Goal: Navigation & Orientation: Find specific page/section

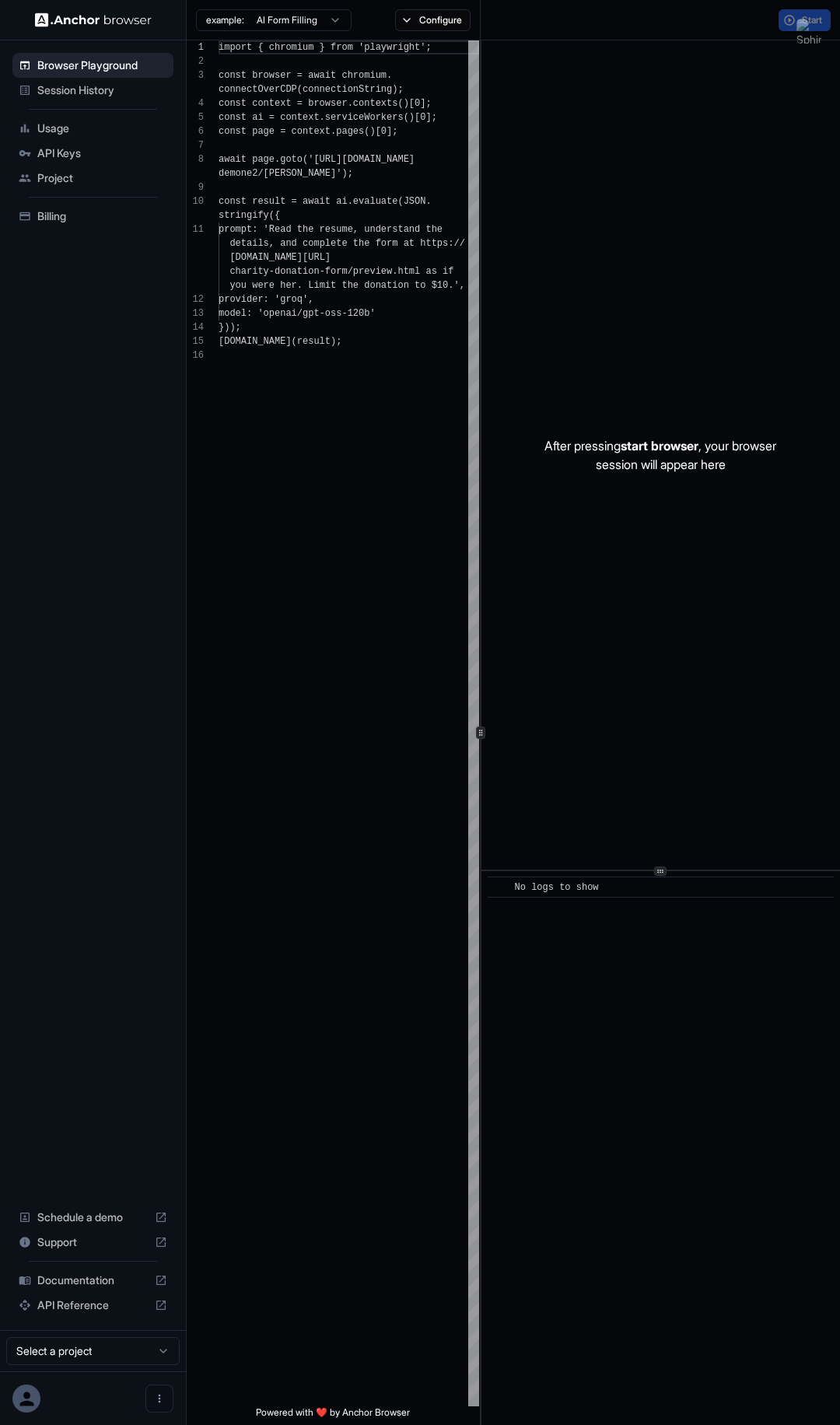
scroll to position [112, 0]
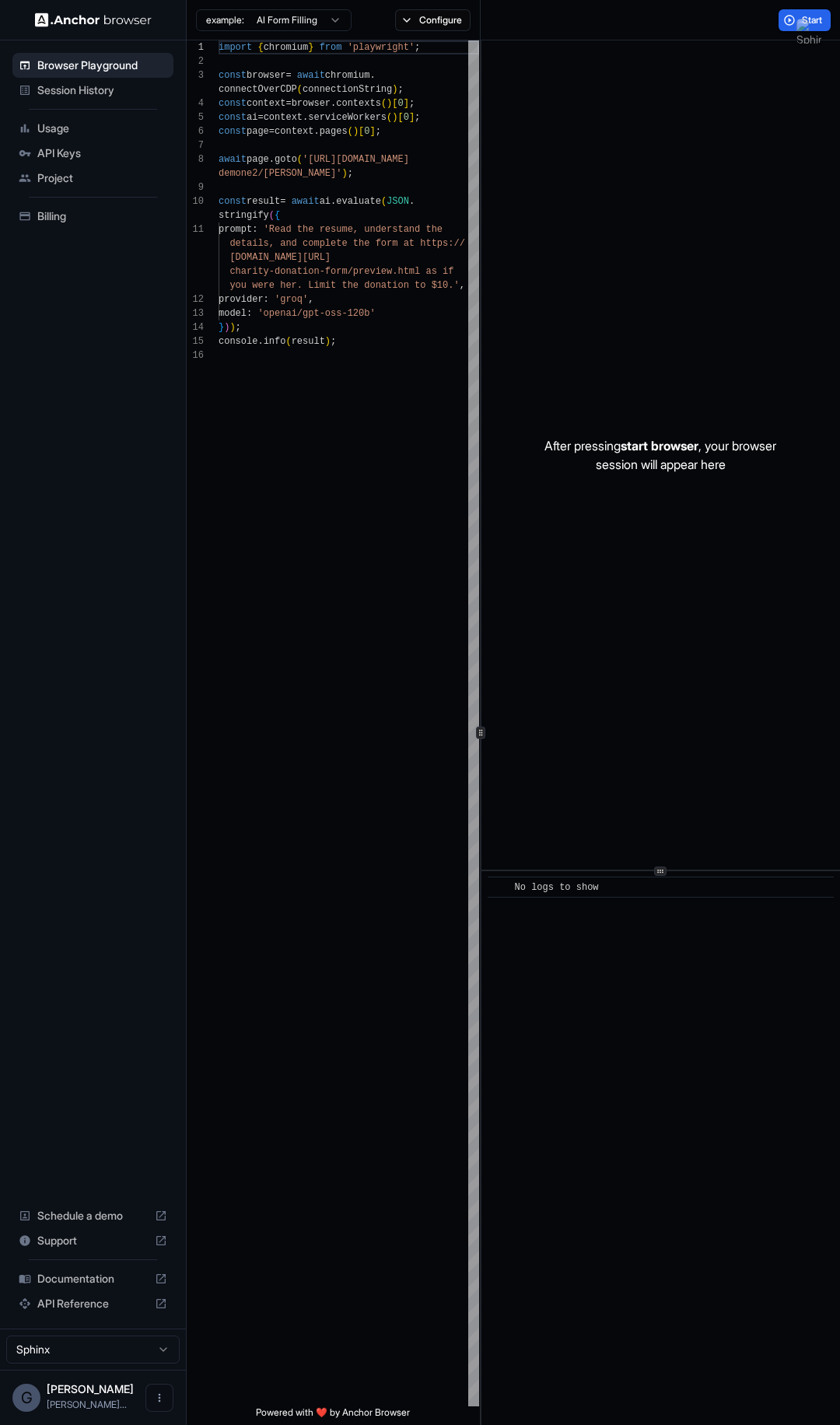
click at [112, 87] on span "Session History" at bounding box center [103, 90] width 130 height 15
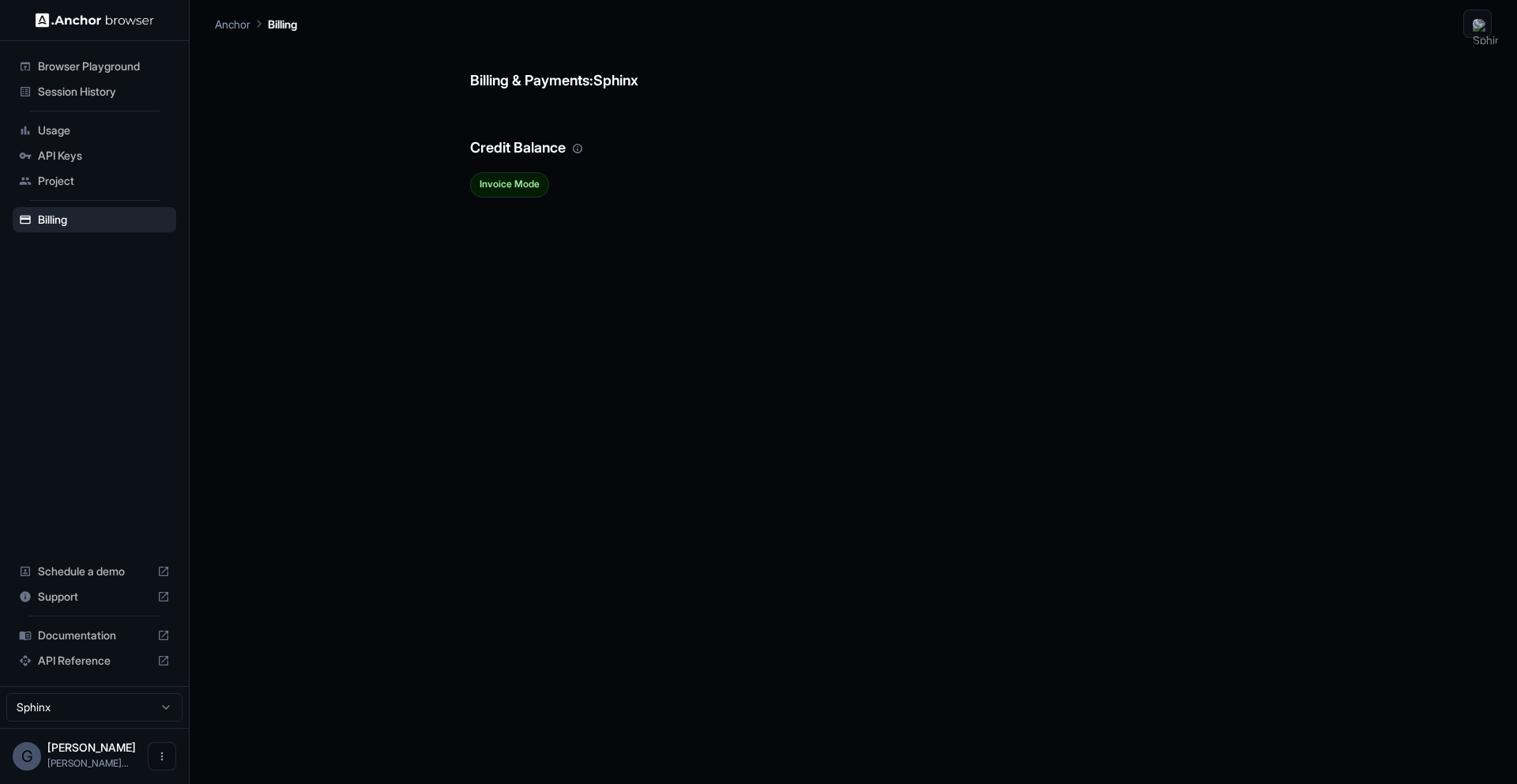
click at [106, 88] on span "Session History" at bounding box center [104, 91] width 132 height 15
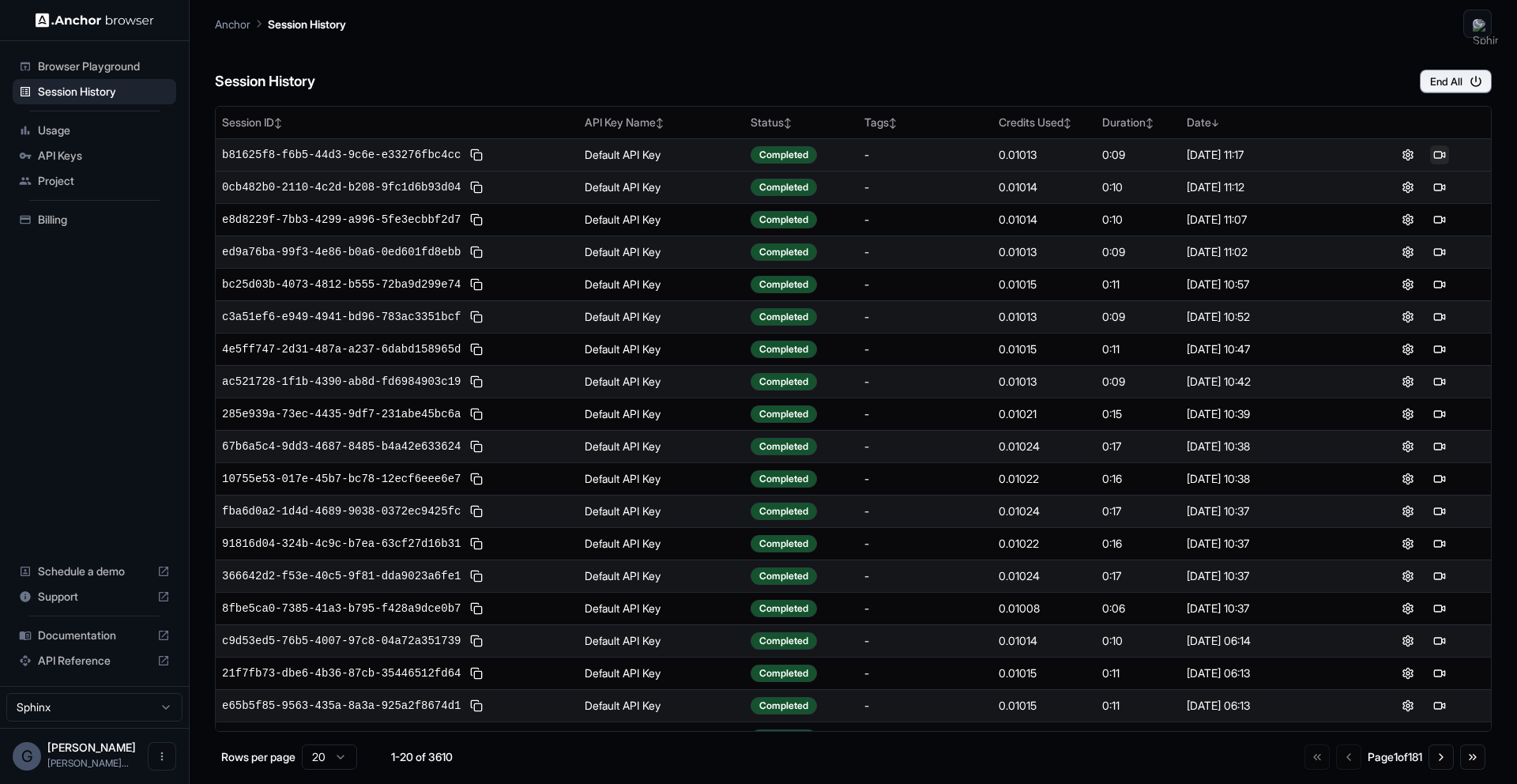
click at [1445, 152] on button at bounding box center [1439, 155] width 19 height 19
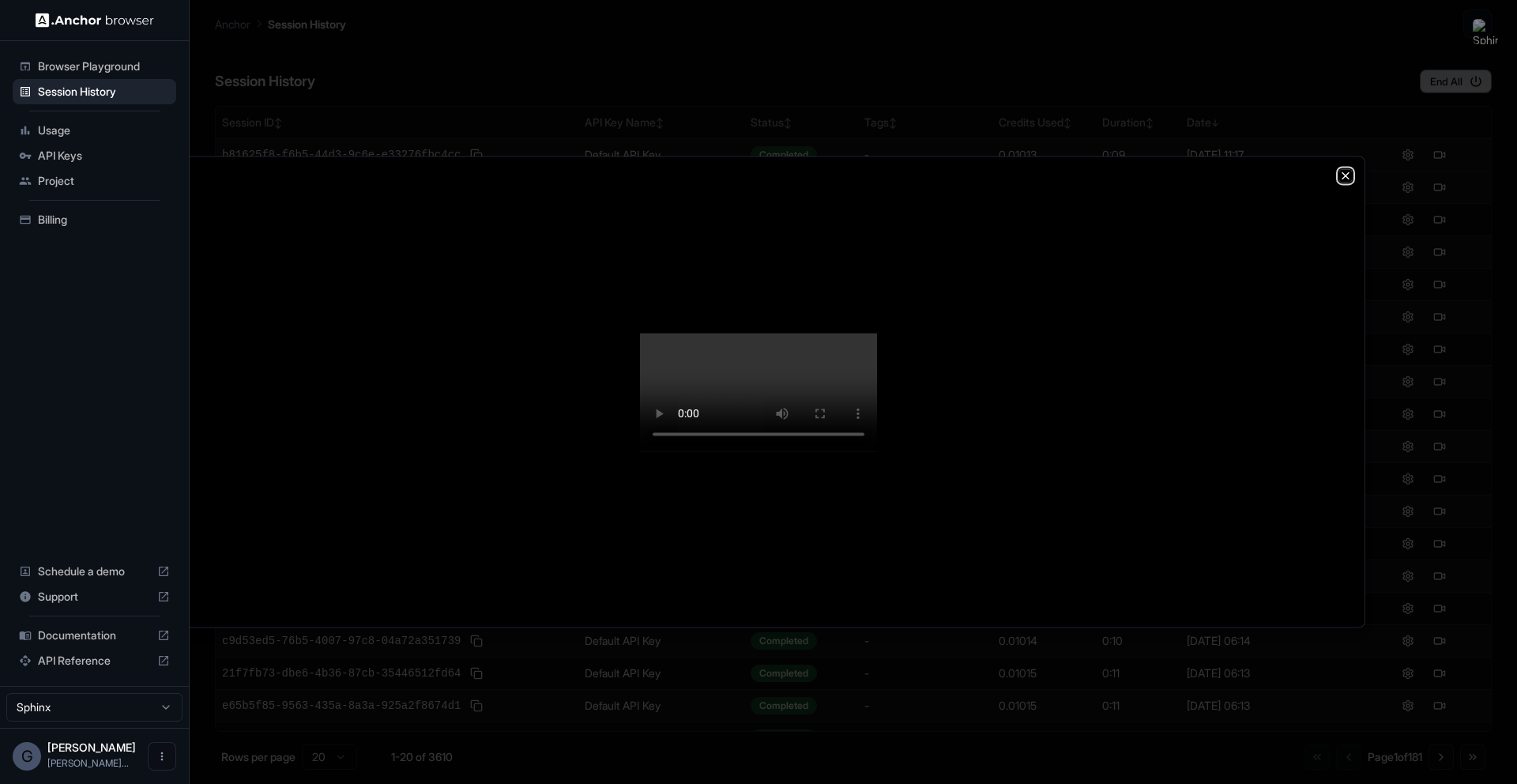
click at [1350, 169] on icon "button" at bounding box center [1346, 176] width 13 height 13
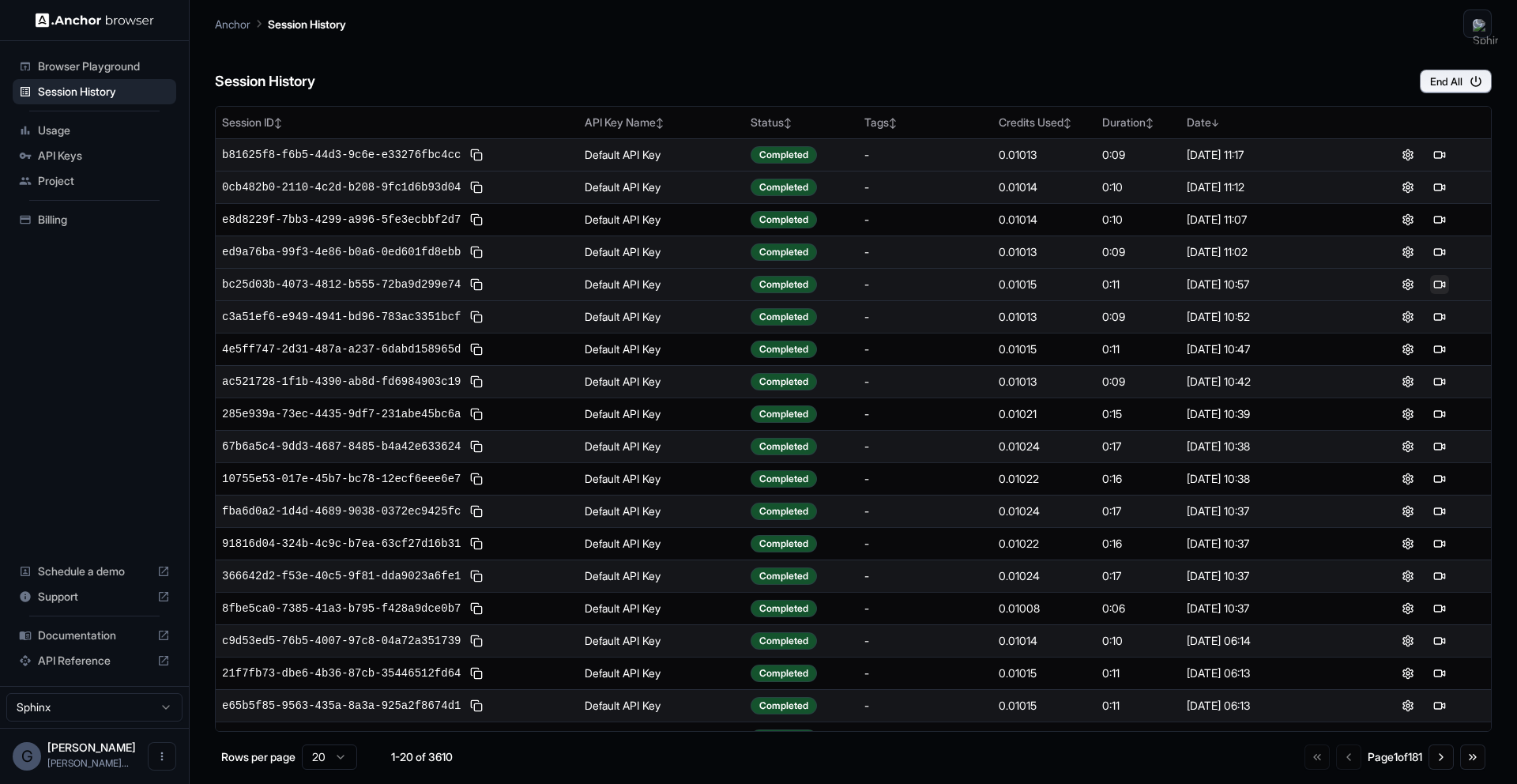
click at [1434, 284] on button at bounding box center [1439, 284] width 19 height 19
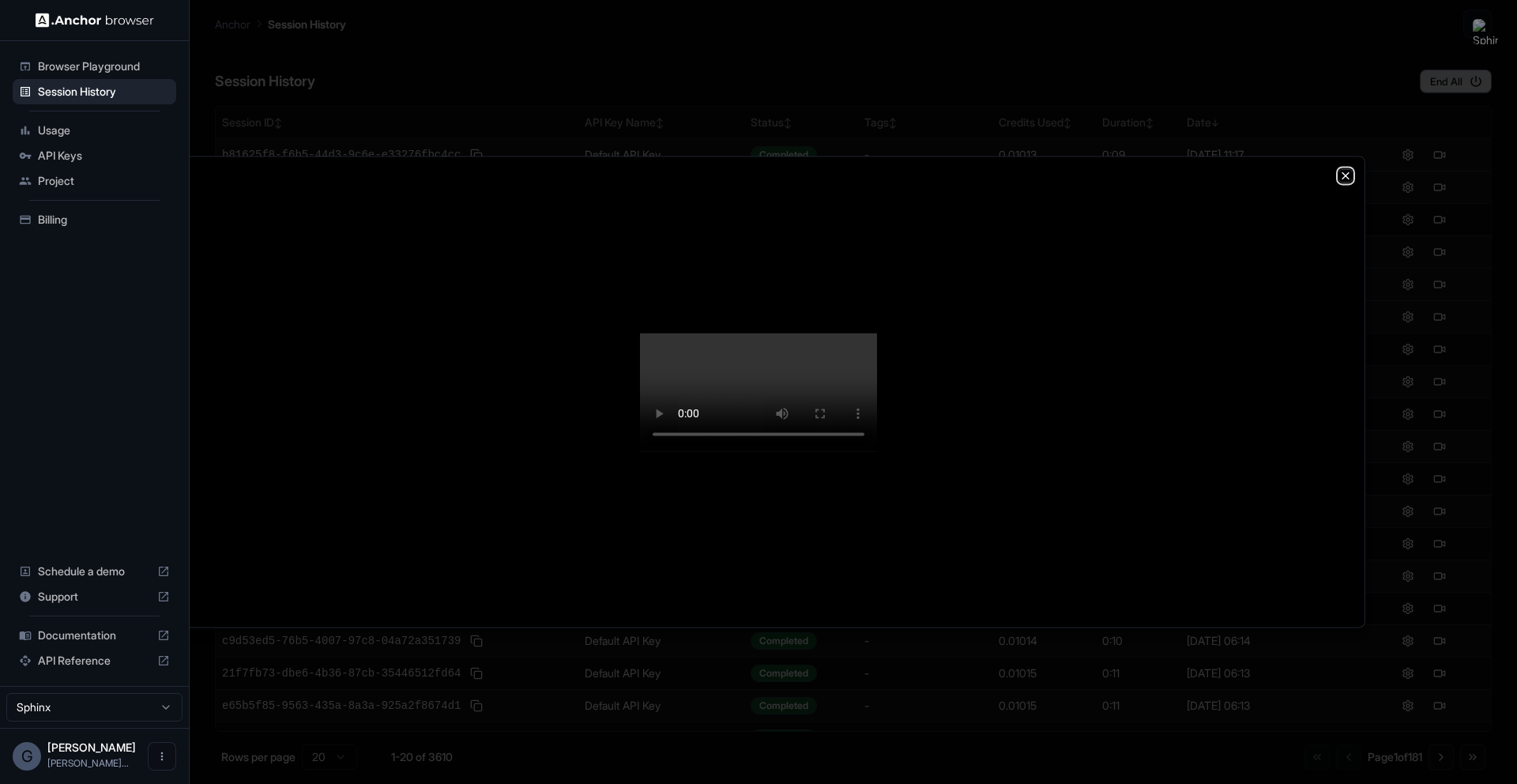
click at [1339, 169] on icon "button" at bounding box center [1346, 176] width 13 height 13
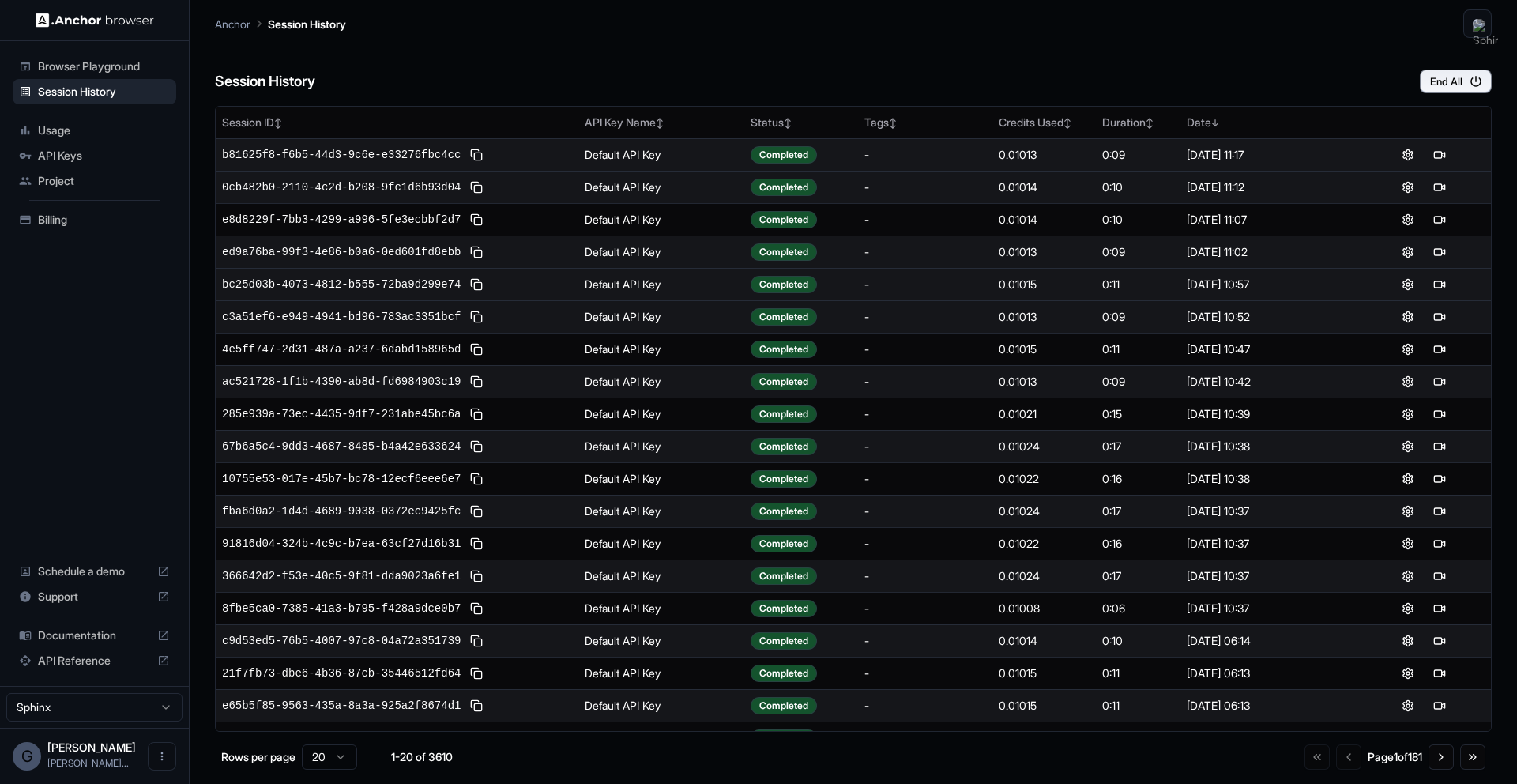
scroll to position [55, 0]
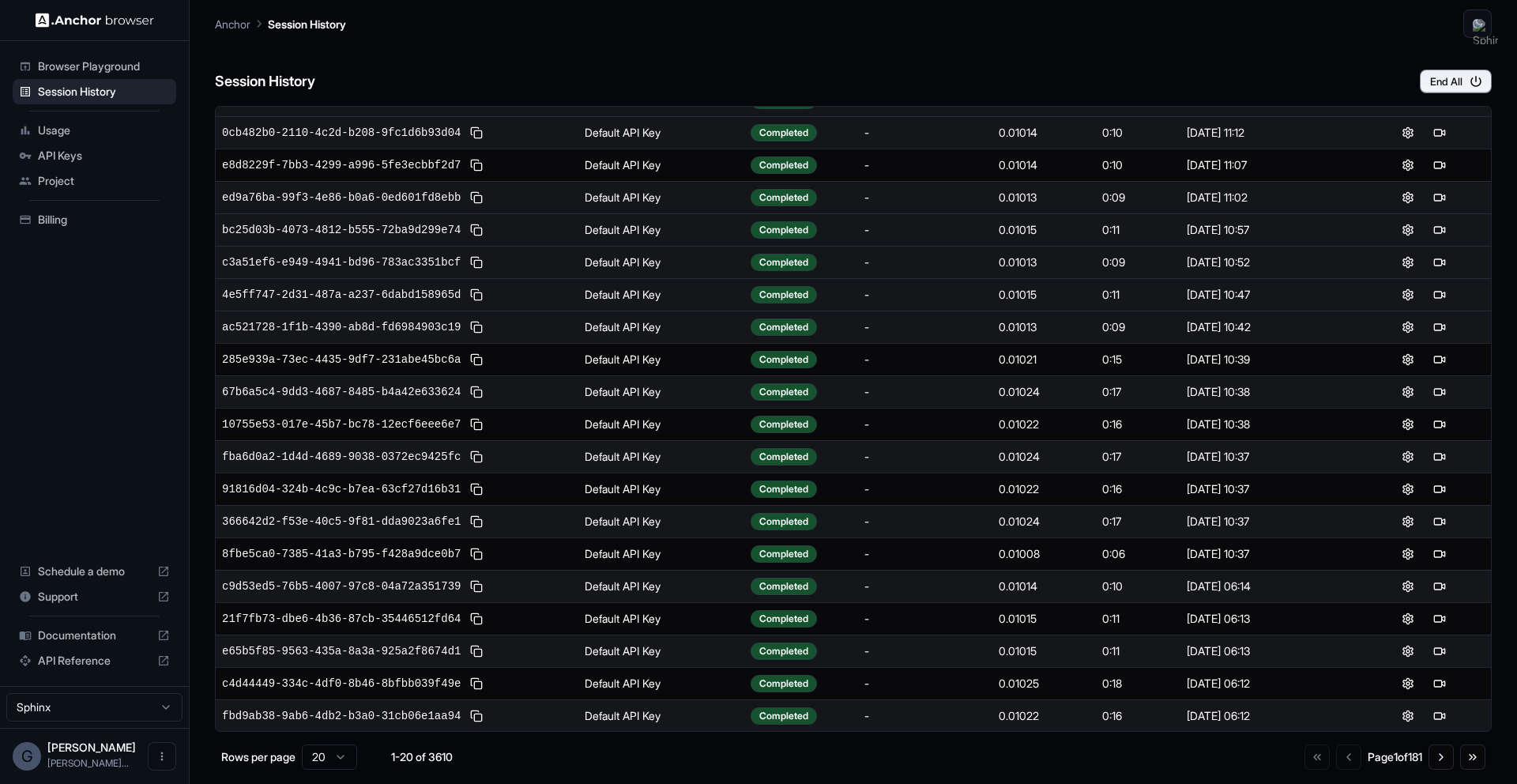
click at [1445, 281] on td at bounding box center [1424, 295] width 135 height 33
click at [1445, 293] on button at bounding box center [1439, 294] width 19 height 19
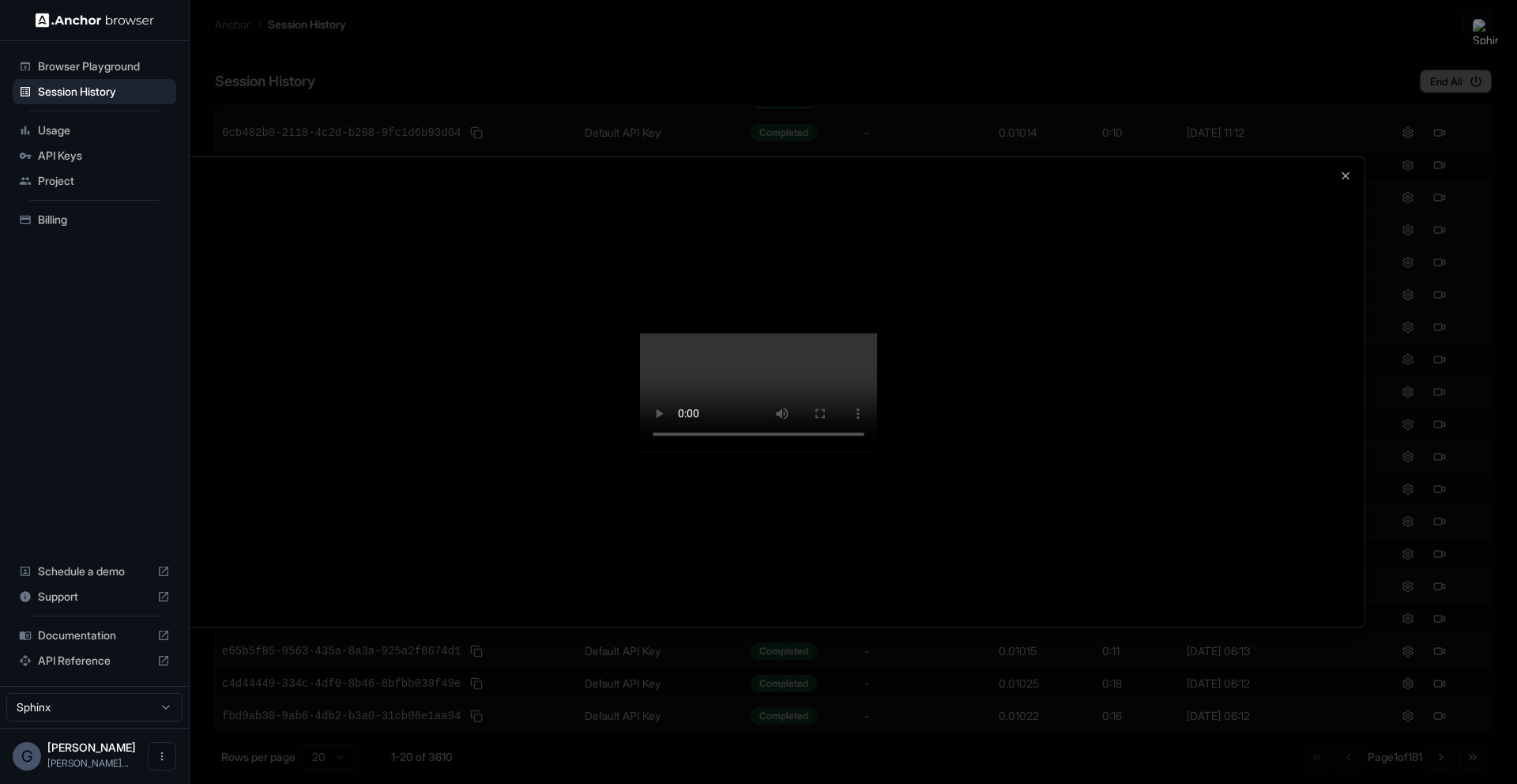
click at [1252, 156] on div at bounding box center [758, 391] width 1212 height 470
click at [1343, 173] on icon "button" at bounding box center [1346, 176] width 7 height 7
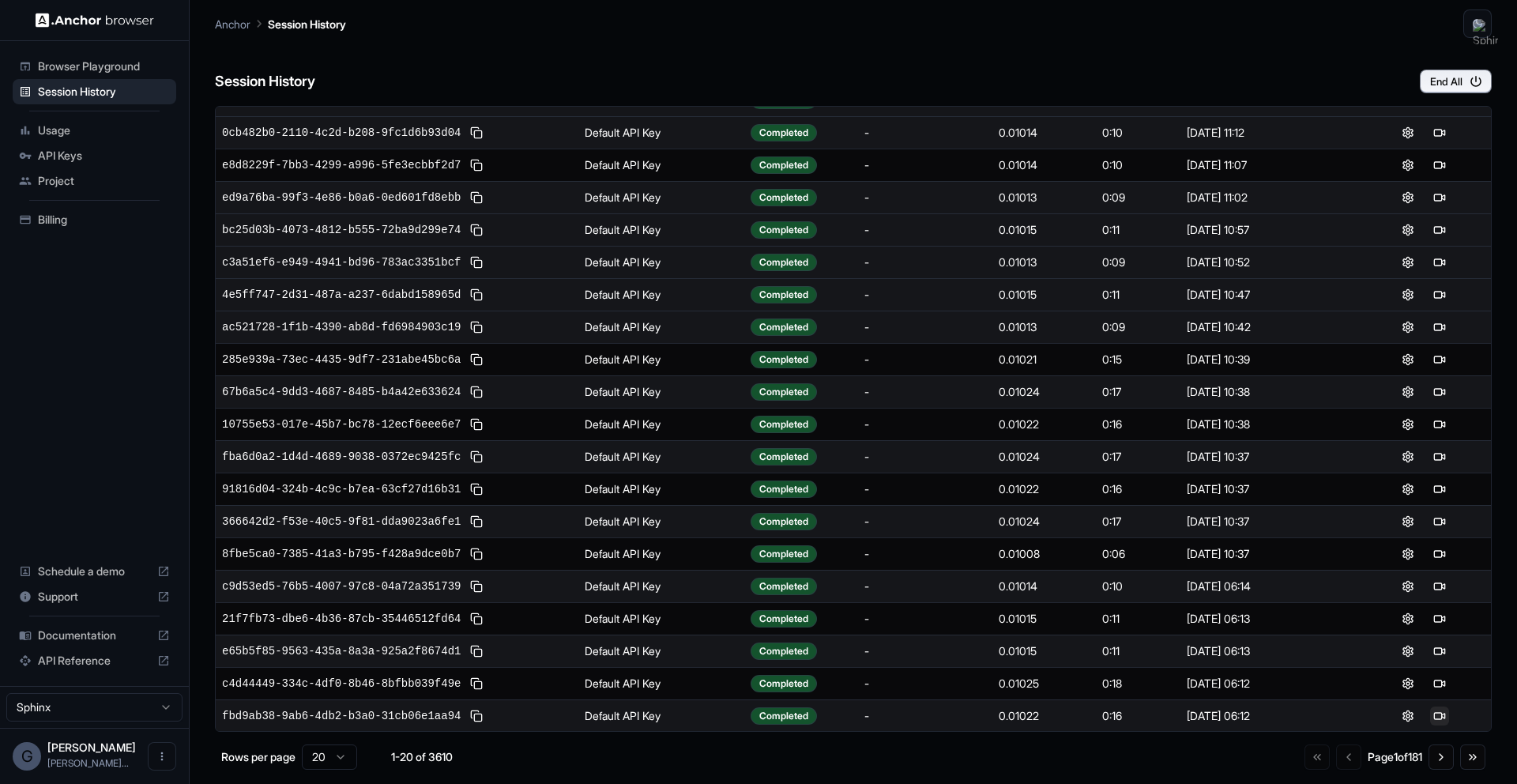
click at [1438, 718] on button at bounding box center [1439, 716] width 19 height 19
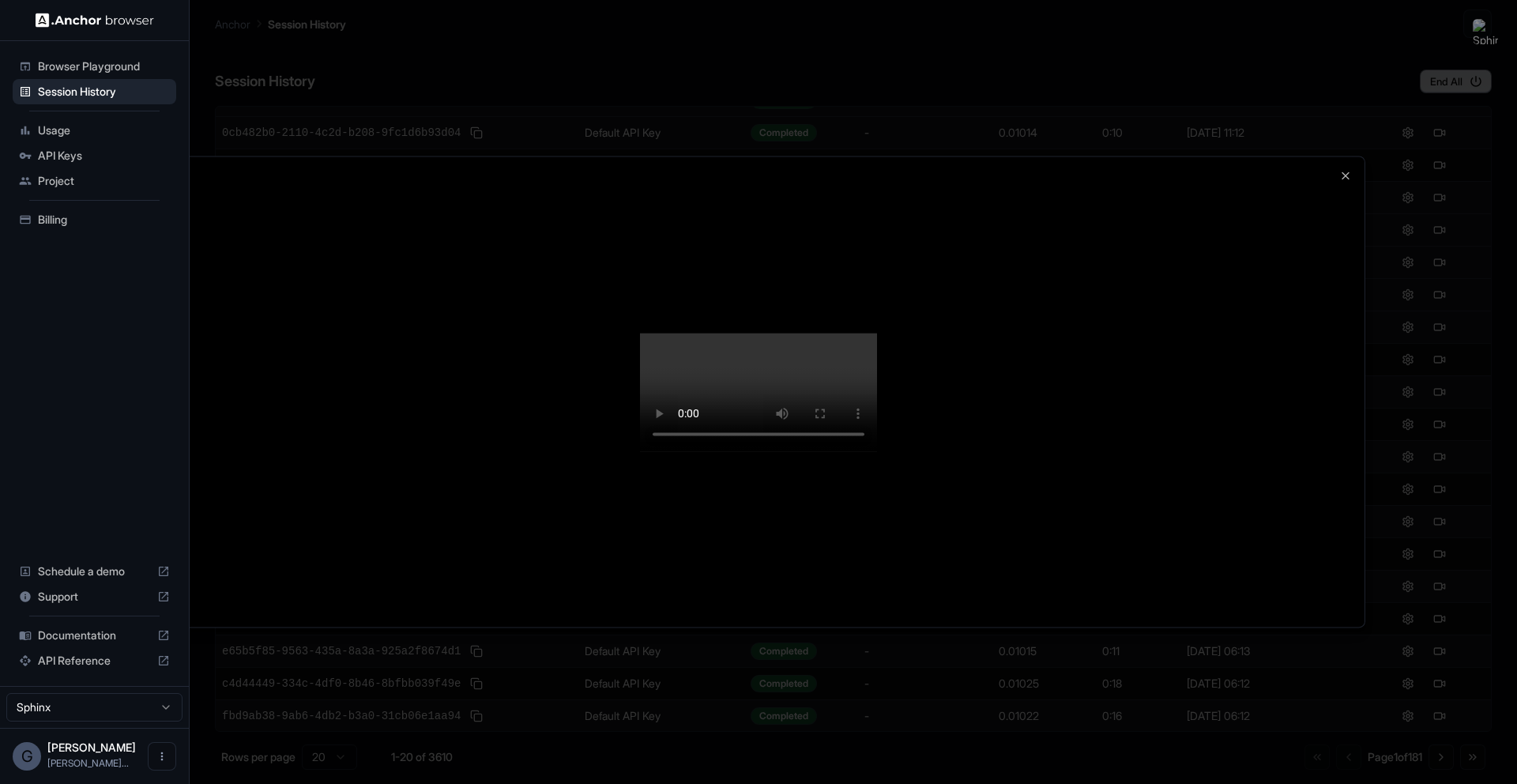
click at [1223, 156] on div at bounding box center [758, 391] width 1212 height 470
click at [1325, 156] on div at bounding box center [758, 391] width 1212 height 470
click at [1344, 173] on icon "button" at bounding box center [1346, 176] width 7 height 7
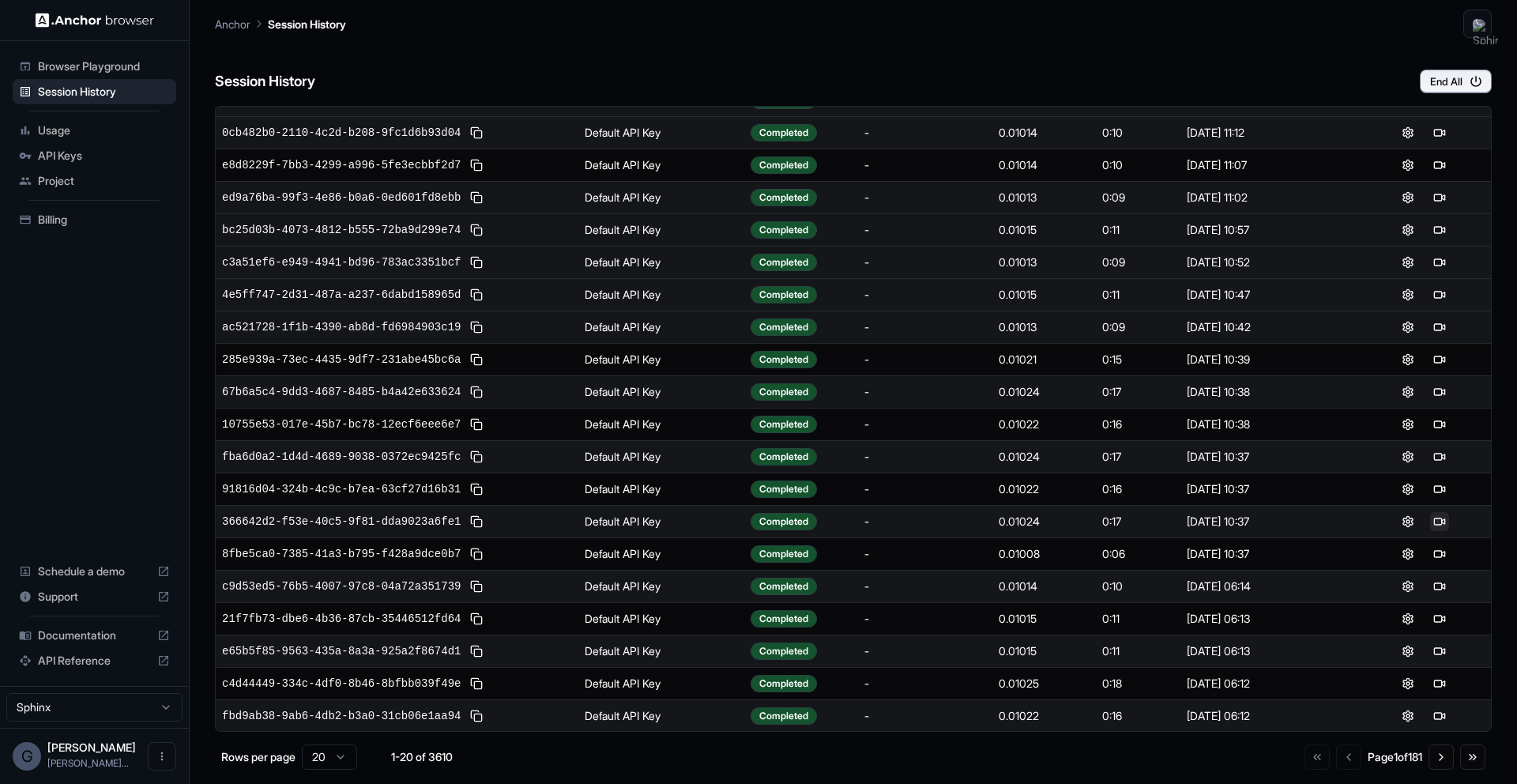
click at [1444, 521] on button at bounding box center [1439, 521] width 19 height 19
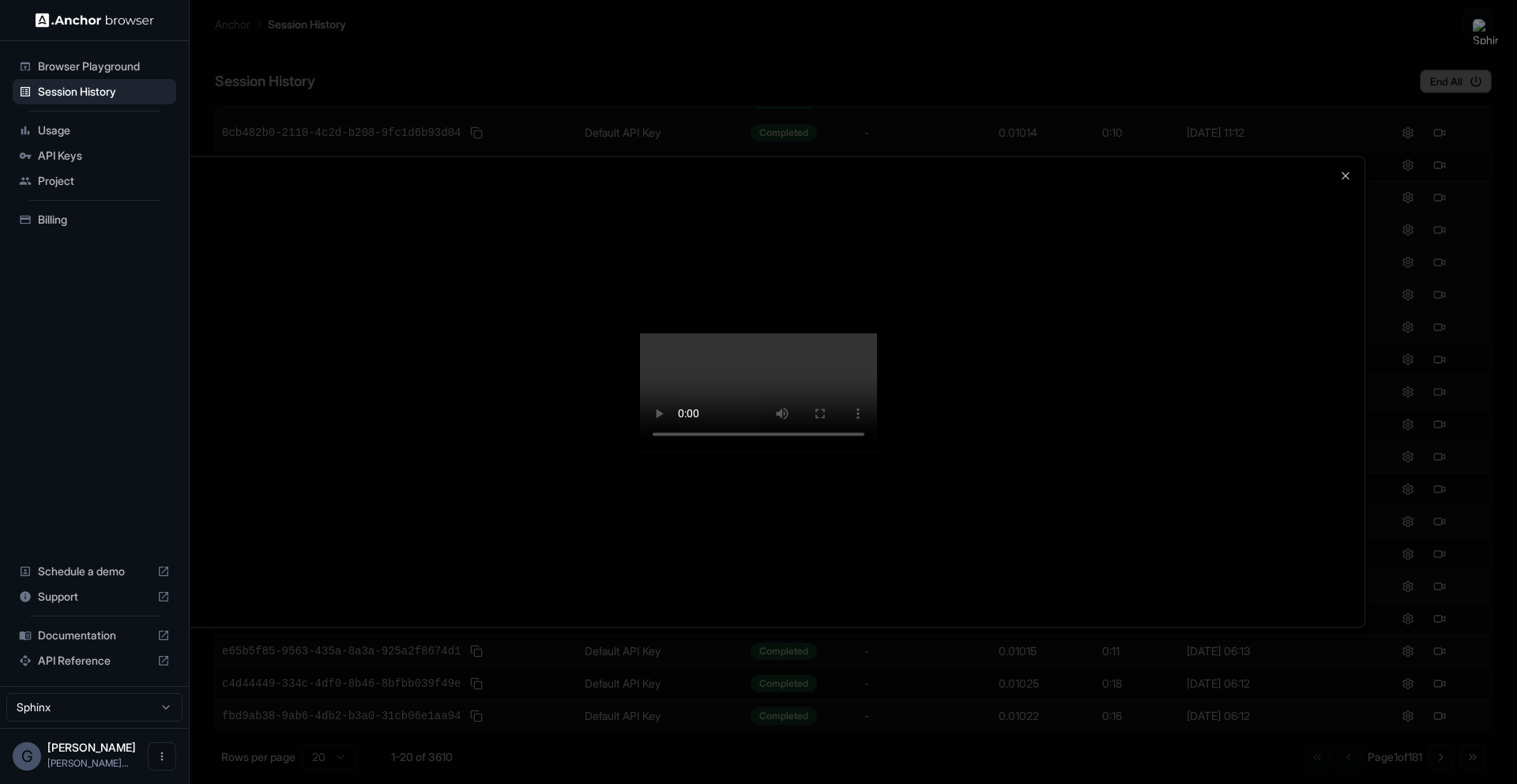
click at [877, 451] on video at bounding box center [758, 392] width 237 height 119
click at [644, 628] on div "Close" at bounding box center [758, 391] width 1214 height 471
click at [640, 451] on video at bounding box center [758, 392] width 237 height 119
click at [1334, 156] on div at bounding box center [758, 391] width 1212 height 470
click at [1340, 169] on icon "button" at bounding box center [1346, 176] width 13 height 13
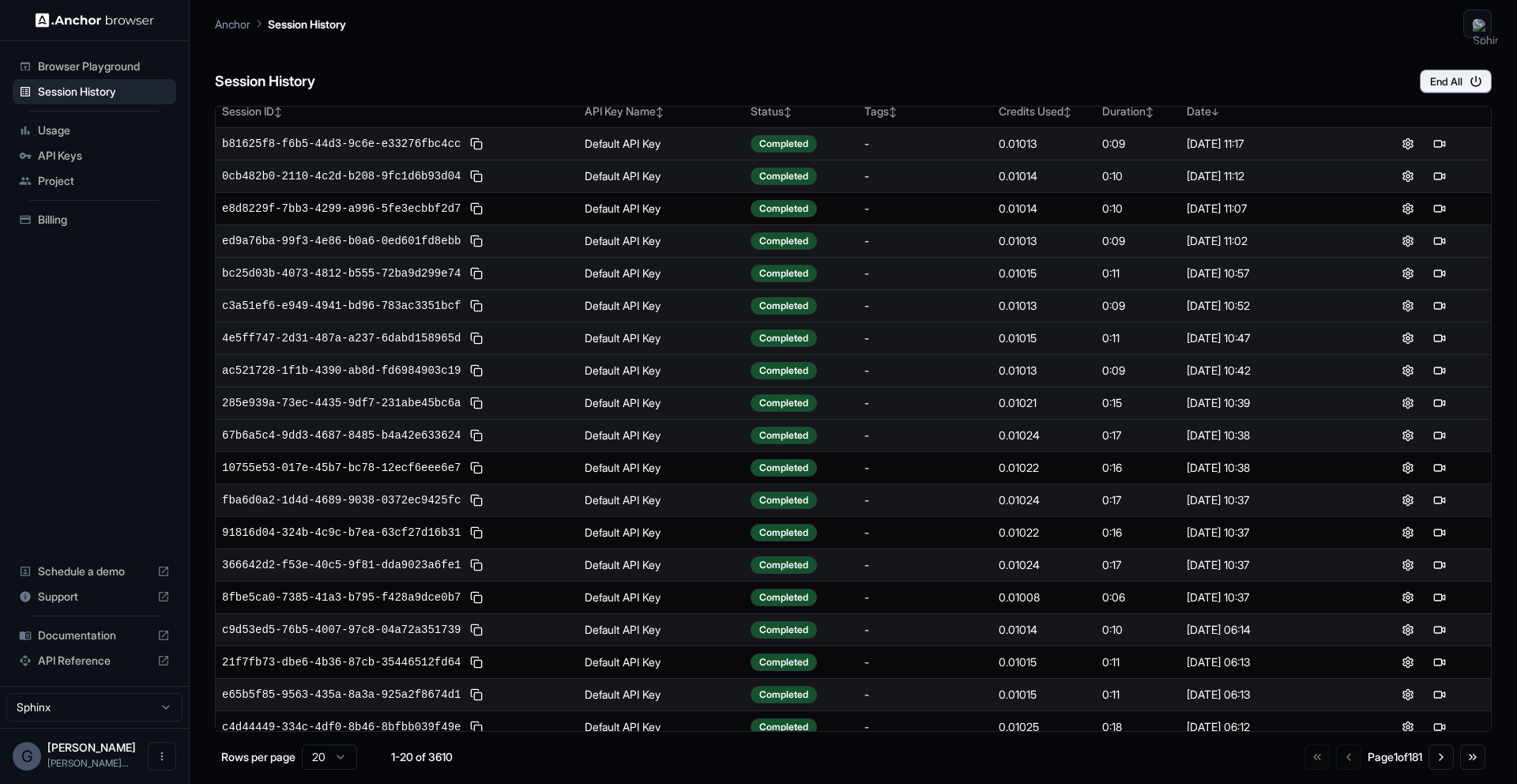
scroll to position [0, 0]
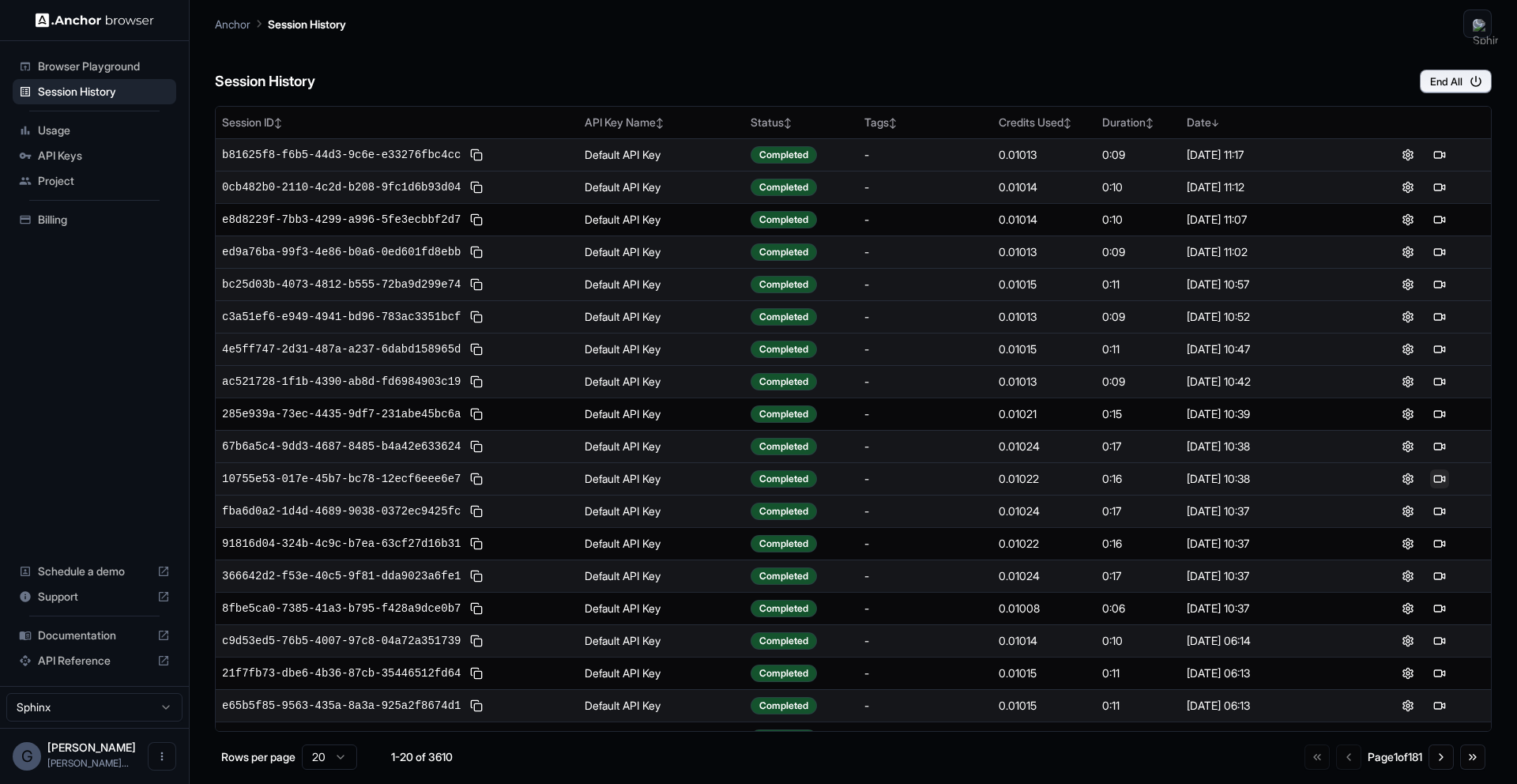
click at [1448, 481] on button at bounding box center [1439, 478] width 19 height 19
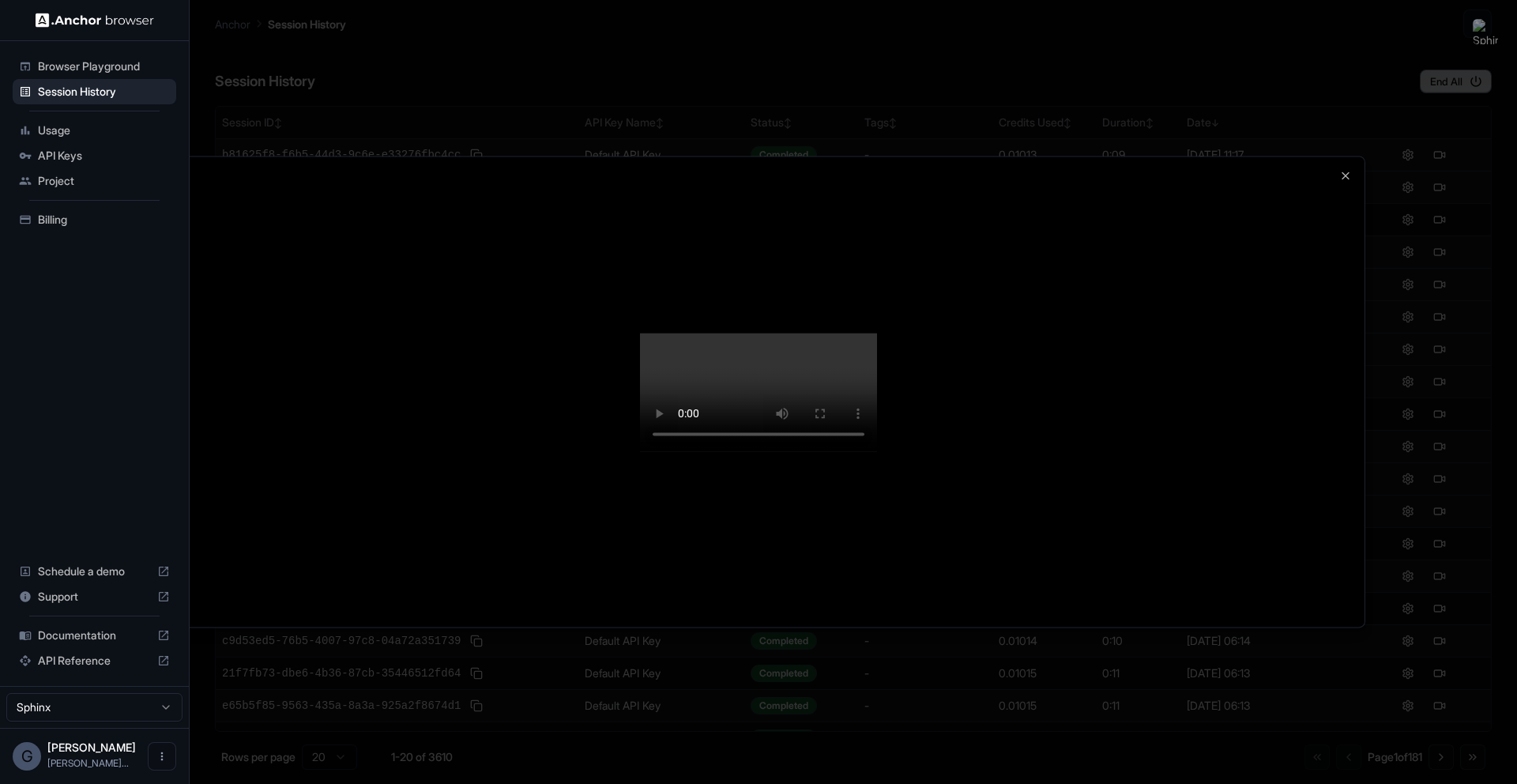
click at [1269, 458] on div at bounding box center [758, 391] width 1212 height 470
click at [1352, 156] on div at bounding box center [758, 391] width 1212 height 470
click at [1347, 156] on div at bounding box center [758, 391] width 1212 height 470
click at [1345, 173] on icon "button" at bounding box center [1346, 176] width 7 height 7
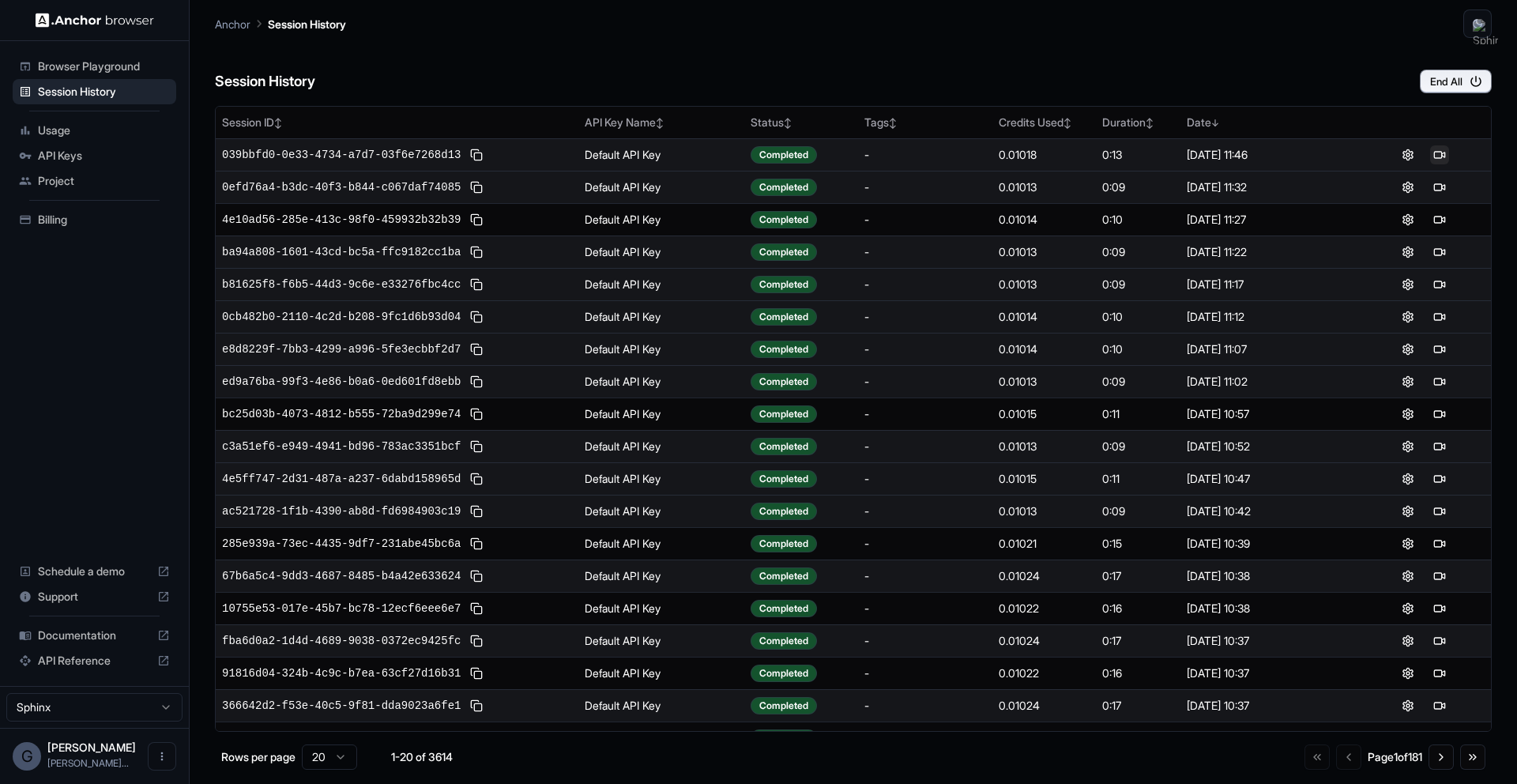
click at [1434, 155] on button at bounding box center [1439, 155] width 19 height 19
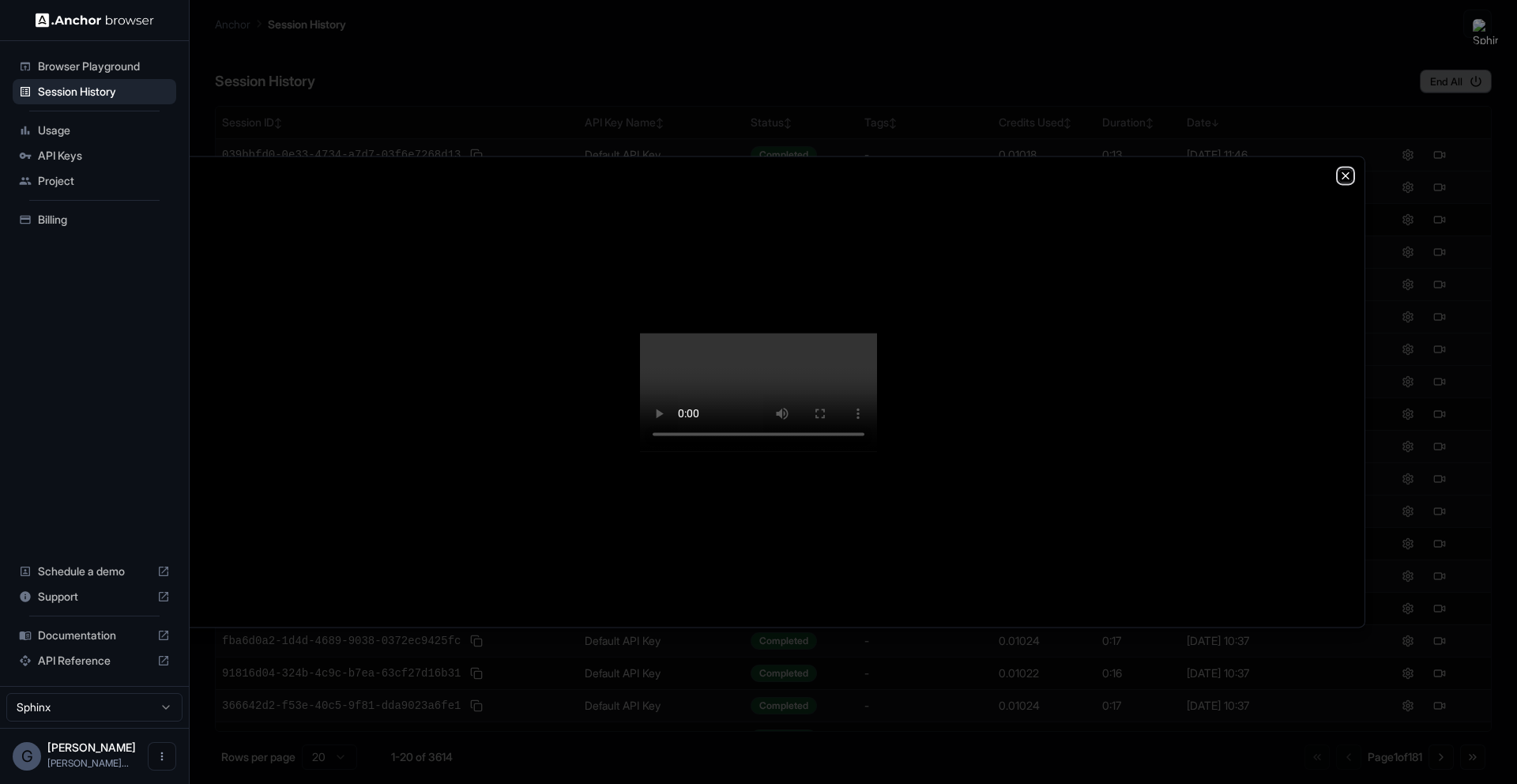
click at [1350, 169] on icon "button" at bounding box center [1346, 176] width 13 height 13
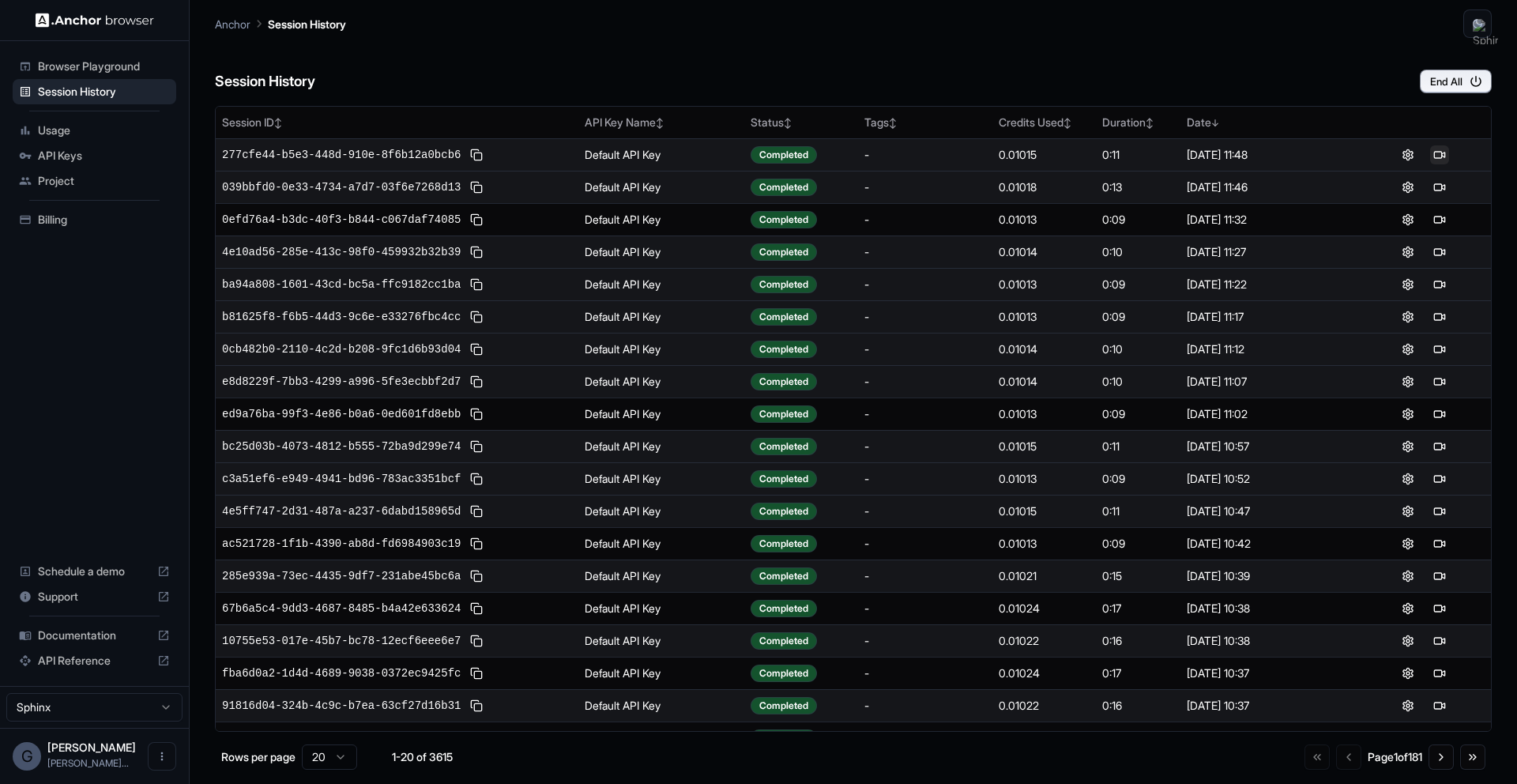
click at [1435, 150] on button at bounding box center [1439, 155] width 19 height 19
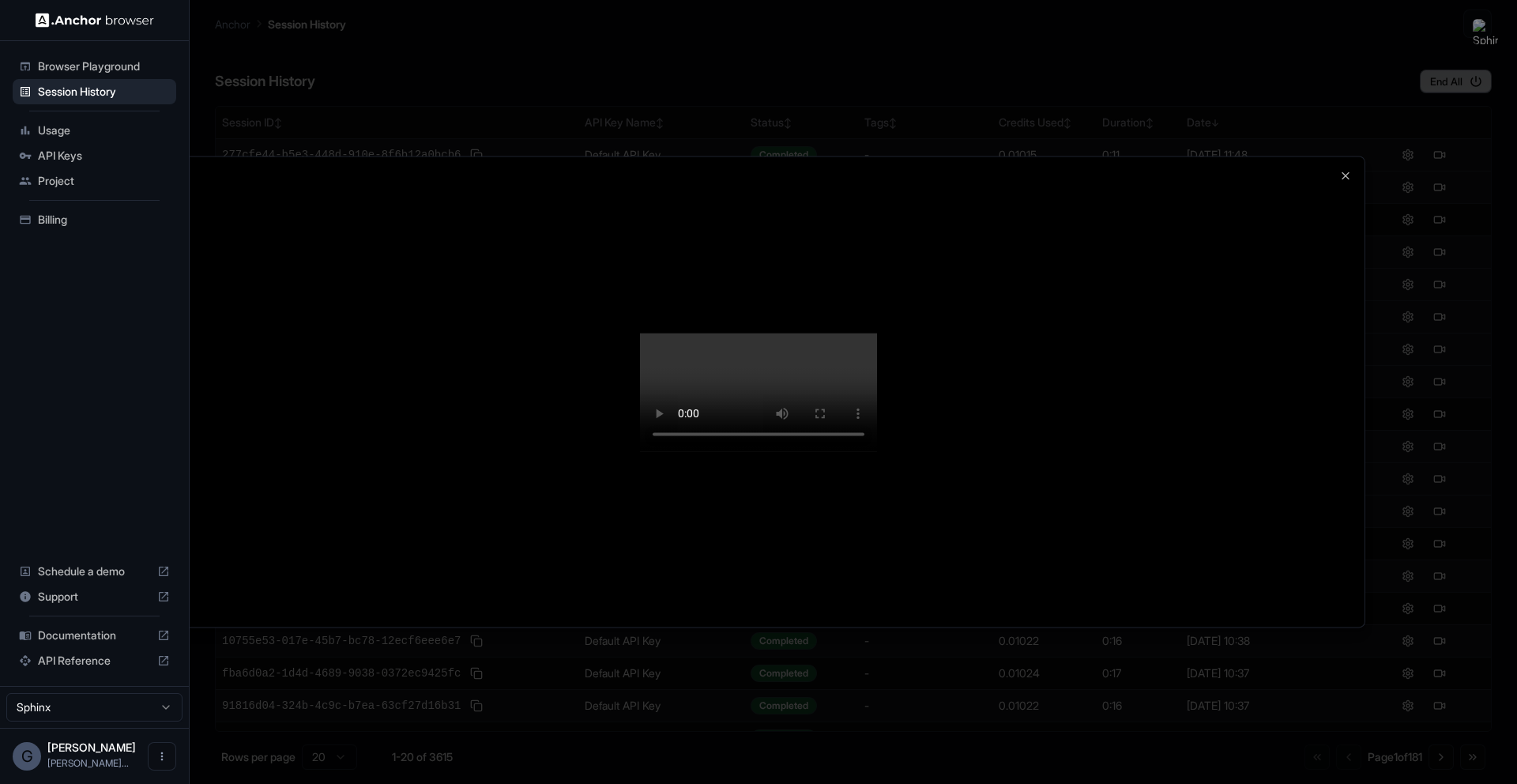
click at [877, 443] on video at bounding box center [758, 392] width 237 height 119
click at [1272, 156] on div at bounding box center [758, 391] width 1212 height 470
click at [877, 333] on video at bounding box center [758, 392] width 237 height 119
click at [1343, 173] on icon "button" at bounding box center [1346, 176] width 7 height 7
